Goal: Task Accomplishment & Management: Use online tool/utility

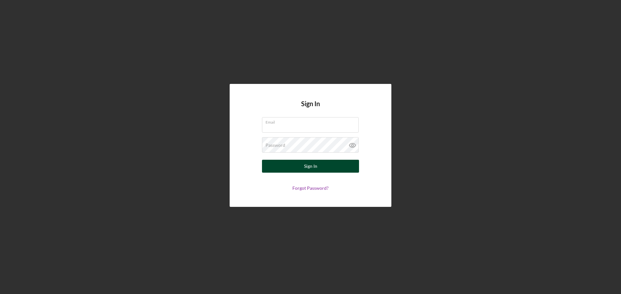
type input "[EMAIL_ADDRESS][DOMAIN_NAME]"
click at [273, 170] on button "Sign In" at bounding box center [310, 166] width 97 height 13
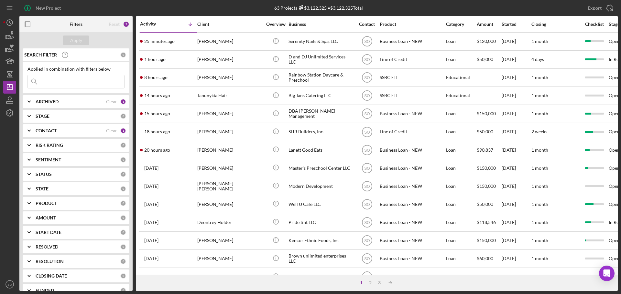
click at [63, 131] on div "CONTACT" at bounding box center [71, 130] width 70 height 5
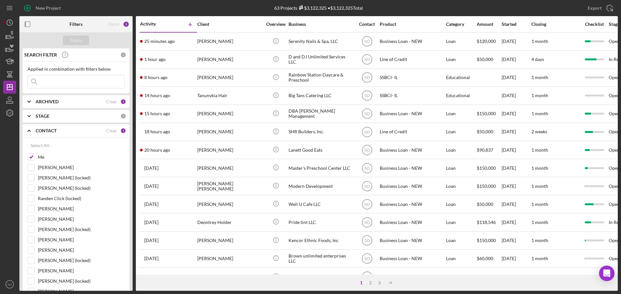
click at [63, 131] on div "CONTACT" at bounding box center [71, 130] width 70 height 5
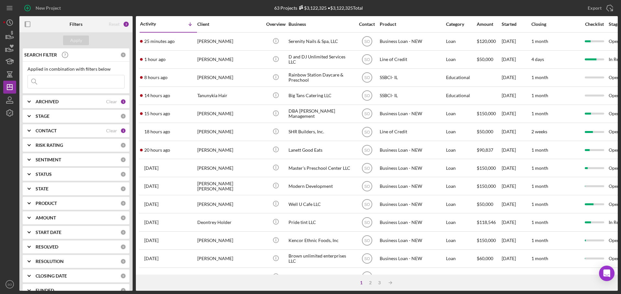
click at [68, 102] on div "ARCHIVED" at bounding box center [71, 101] width 70 height 5
click at [75, 83] on input at bounding box center [76, 81] width 96 height 13
click at [102, 41] on div "Apply" at bounding box center [75, 40] width 113 height 16
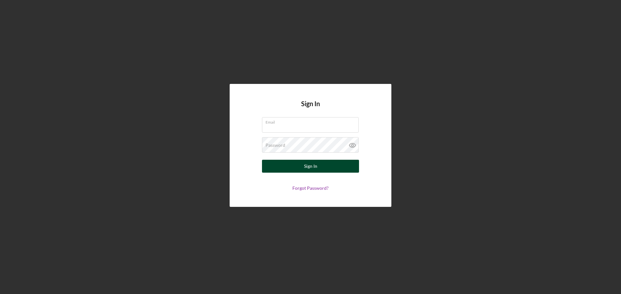
type input "[EMAIL_ADDRESS][DOMAIN_NAME]"
click at [291, 167] on button "Sign In" at bounding box center [310, 166] width 97 height 13
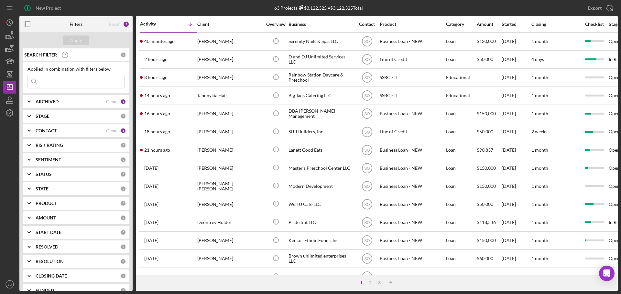
click at [54, 131] on b "CONTACT" at bounding box center [46, 130] width 21 height 5
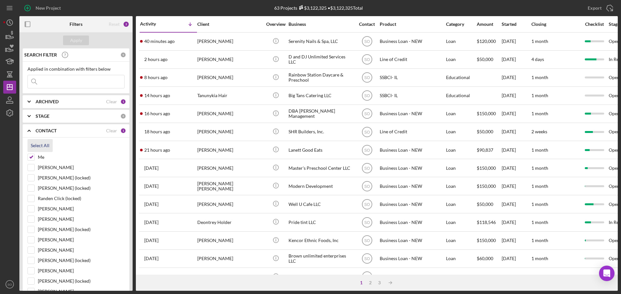
click at [42, 145] on div "Select All" at bounding box center [40, 145] width 19 height 13
checkbox input "true"
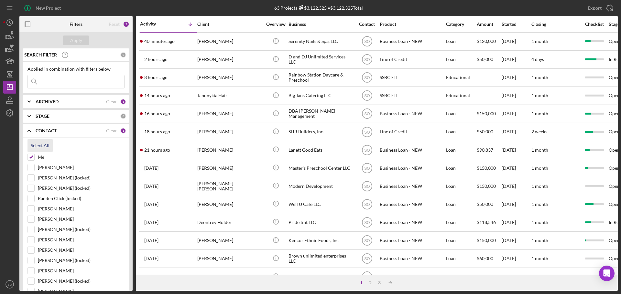
checkbox input "true"
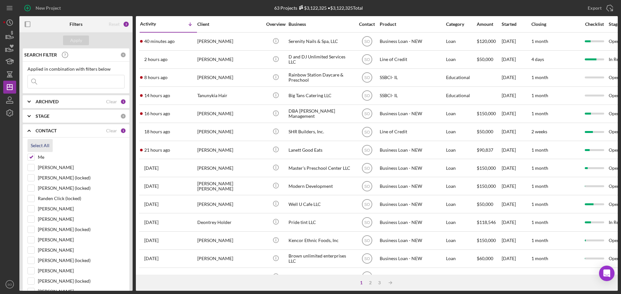
checkbox input "true"
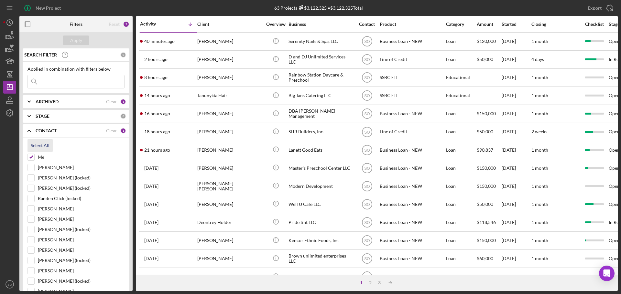
checkbox input "true"
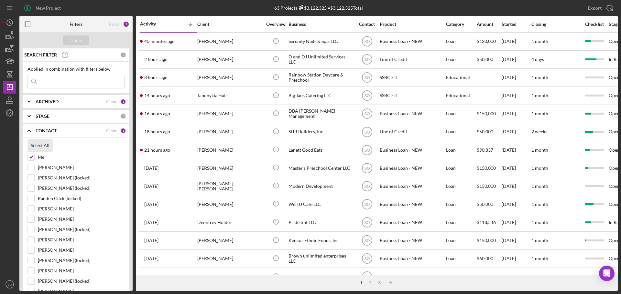
checkbox input "true"
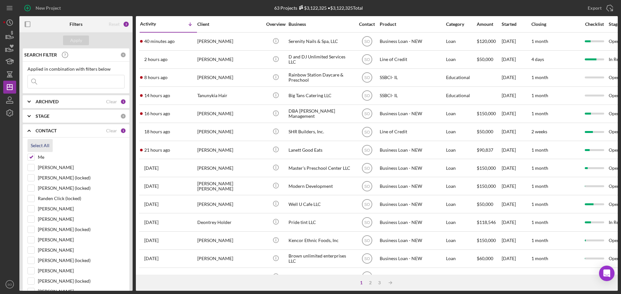
checkbox input "true"
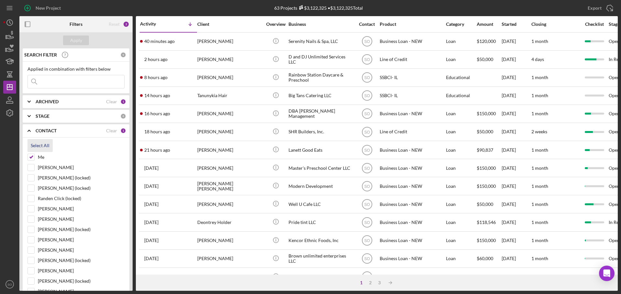
checkbox input "true"
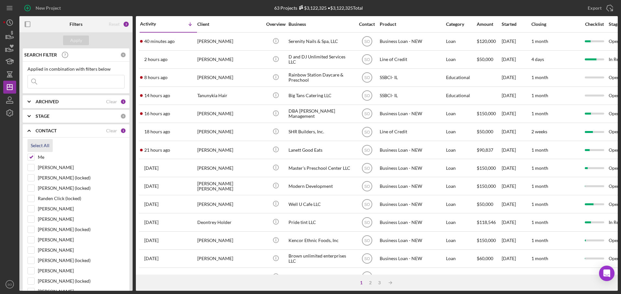
checkbox input "true"
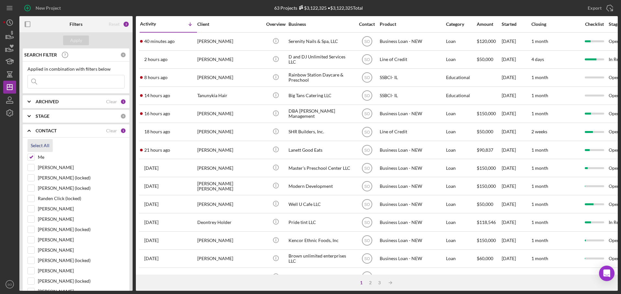
checkbox input "true"
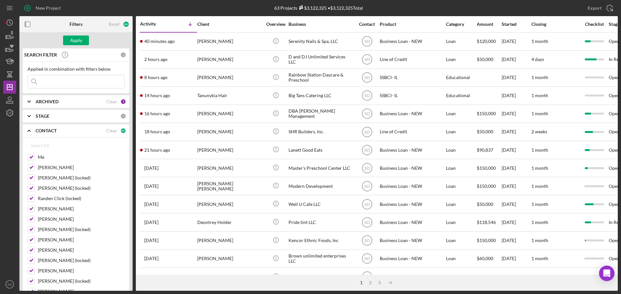
click at [45, 131] on b "CONTACT" at bounding box center [46, 130] width 21 height 5
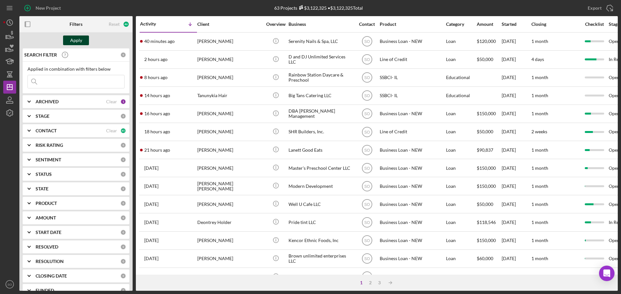
click at [78, 40] on div "Apply" at bounding box center [76, 41] width 12 height 10
